Goal: Information Seeking & Learning: Learn about a topic

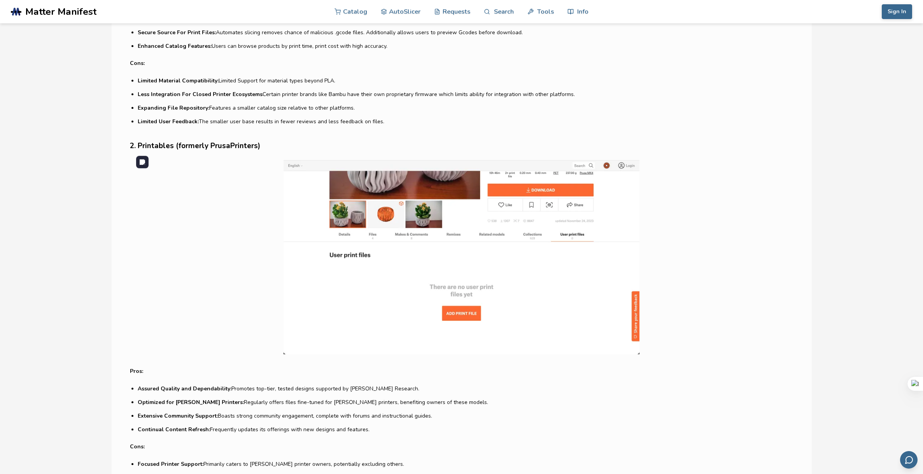
scroll to position [739, 0]
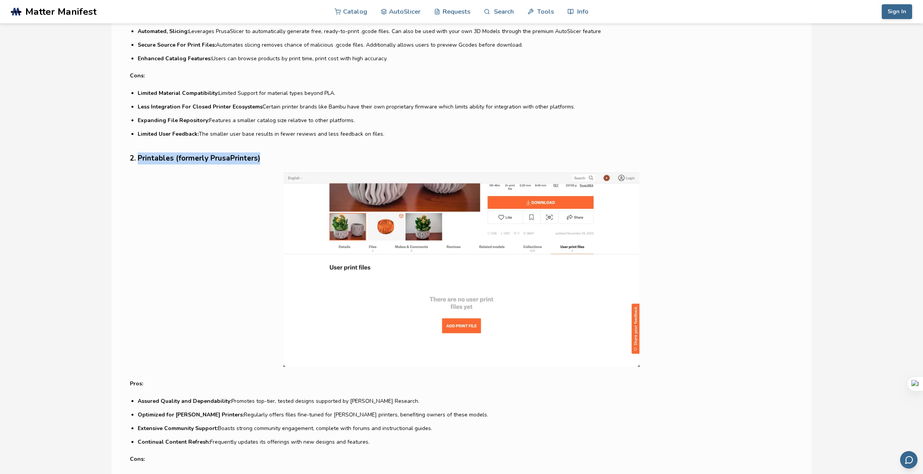
drag, startPoint x: 139, startPoint y: 158, endPoint x: 294, endPoint y: 159, distance: 155.5
click at [294, 159] on h3 "2. Printables (formerly PrusaPrinters)" at bounding box center [461, 158] width 663 height 12
copy h3 "Printables (formerly PrusaPrinters)"
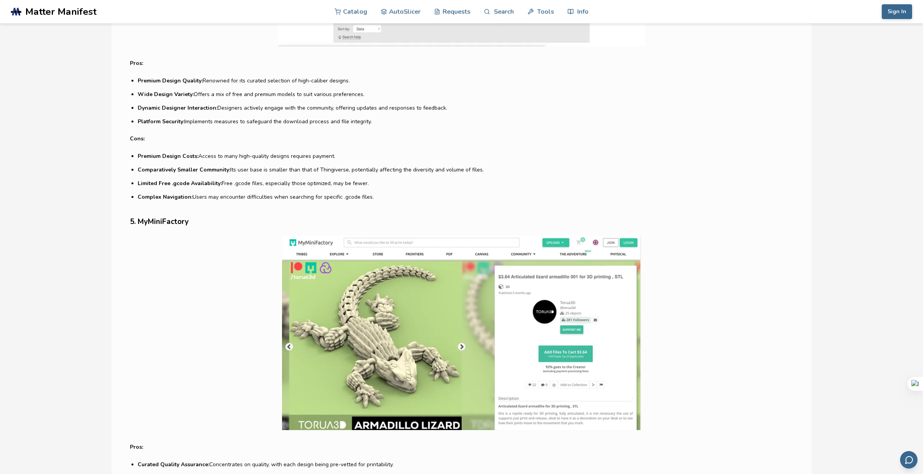
scroll to position [1563, 0]
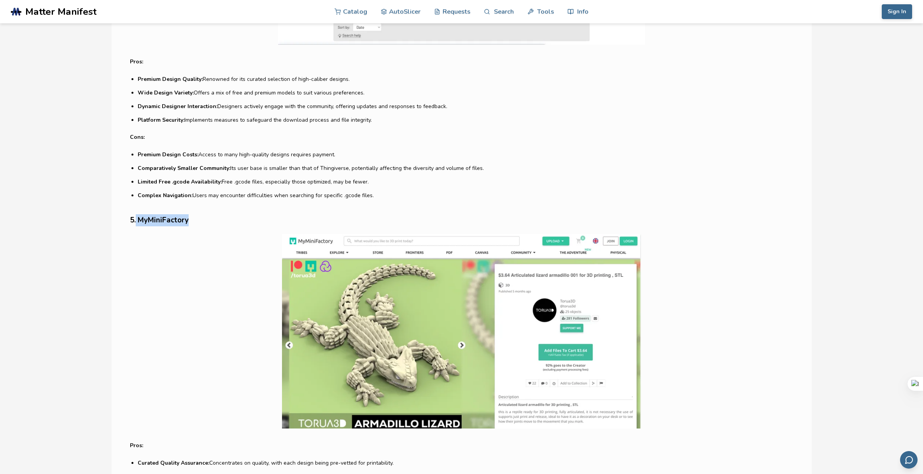
drag, startPoint x: 191, startPoint y: 219, endPoint x: 137, endPoint y: 215, distance: 54.6
click at [137, 215] on h3 "5. MyMiniFactory" at bounding box center [461, 220] width 663 height 12
copy h3 "MyMiniFactory"
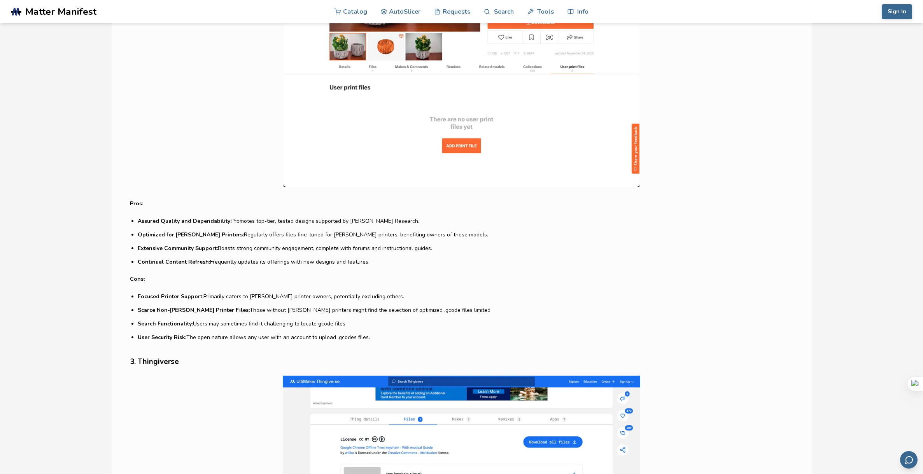
scroll to position [630, 0]
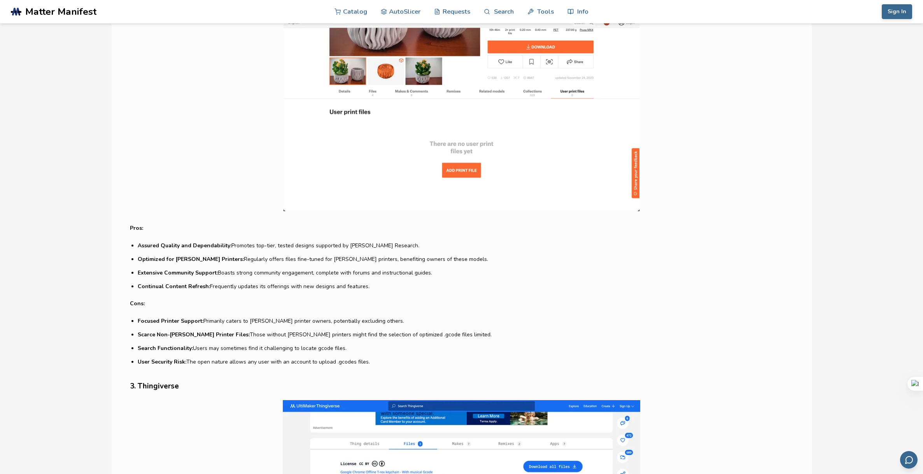
click at [167, 387] on h3 "3. Thingiverse" at bounding box center [461, 386] width 663 height 12
copy h3 "Thingiverse"
